Goal: Task Accomplishment & Management: Manage account settings

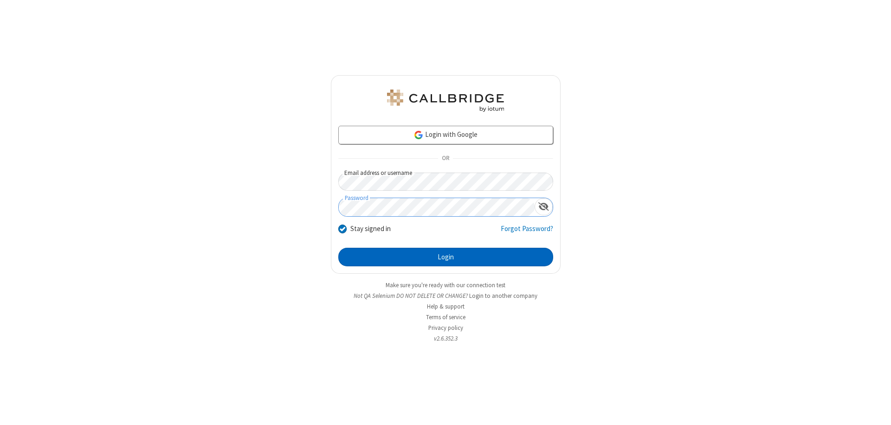
click at [445, 257] on button "Login" at bounding box center [445, 257] width 215 height 19
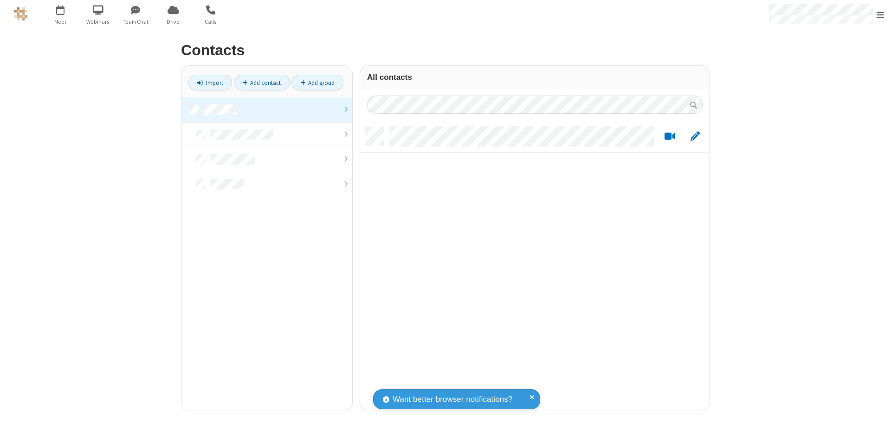
scroll to position [283, 342]
click at [210, 83] on link "Import" at bounding box center [210, 83] width 44 height 16
